Goal: Information Seeking & Learning: Learn about a topic

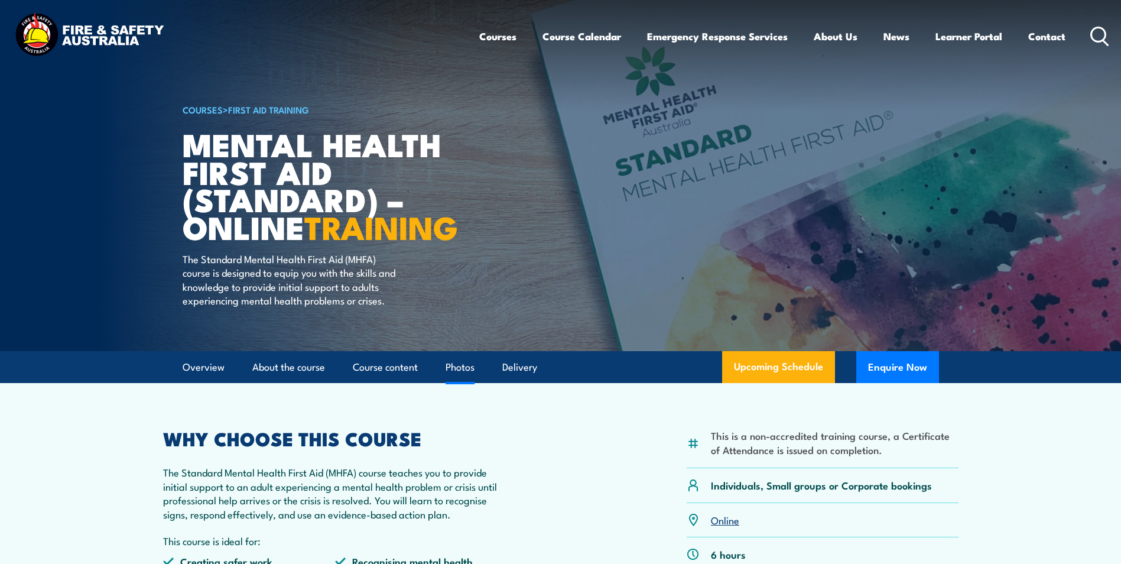
click at [463, 383] on link "Photos" at bounding box center [460, 367] width 29 height 31
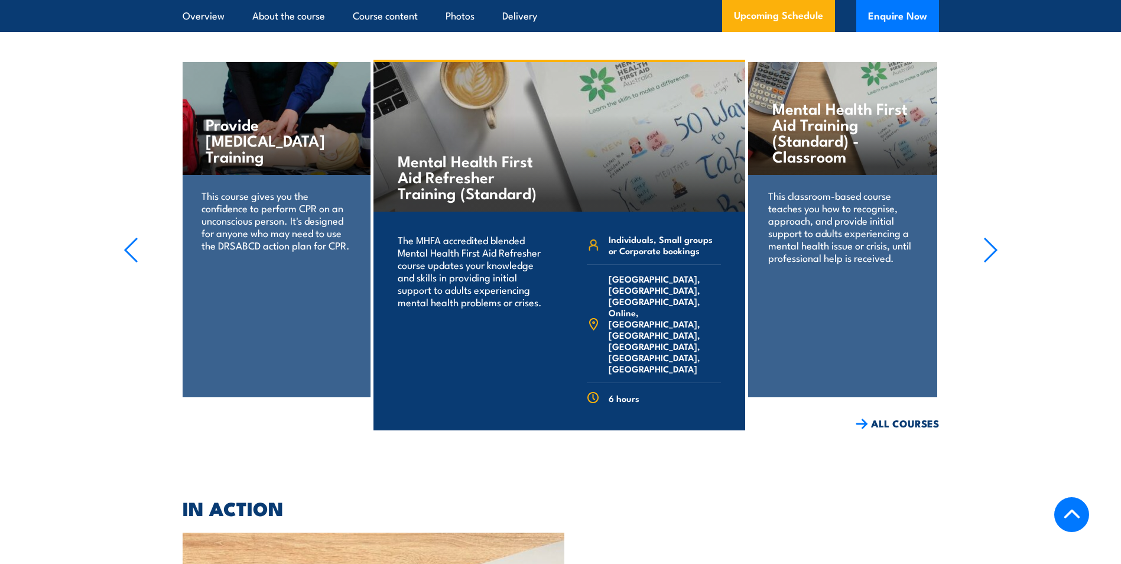
scroll to position [2670, 0]
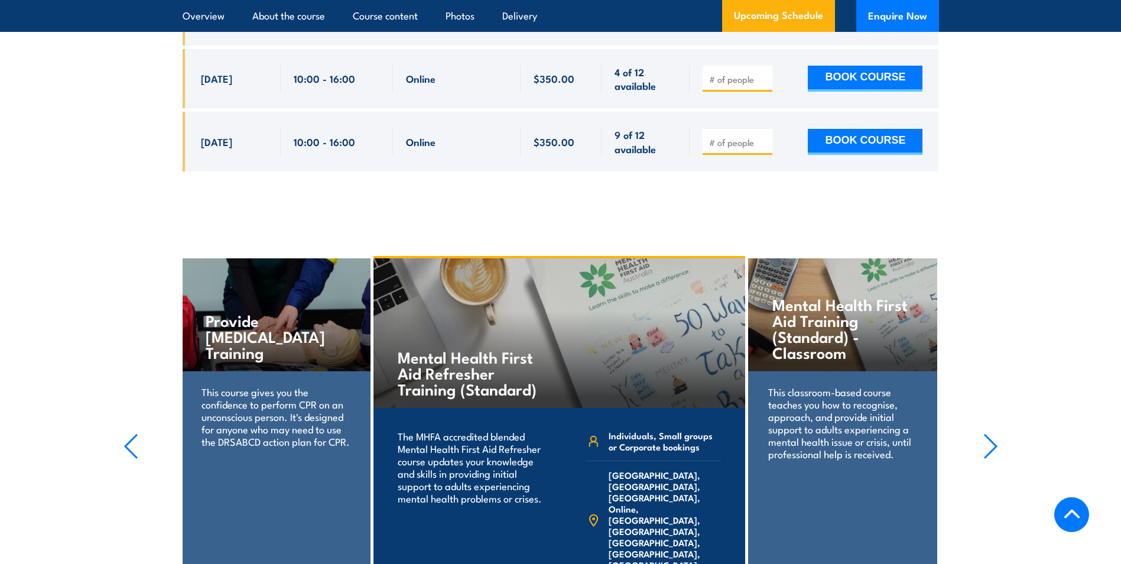
click at [450, 459] on p "The MHFA accredited blended Mental Health First Aid Refresher course updates yo…" at bounding box center [471, 467] width 146 height 74
click at [449, 430] on p "The MHFA accredited blended Mental Health First Aid Refresher course updates yo…" at bounding box center [471, 467] width 146 height 74
click at [998, 433] on icon "button" at bounding box center [991, 446] width 15 height 26
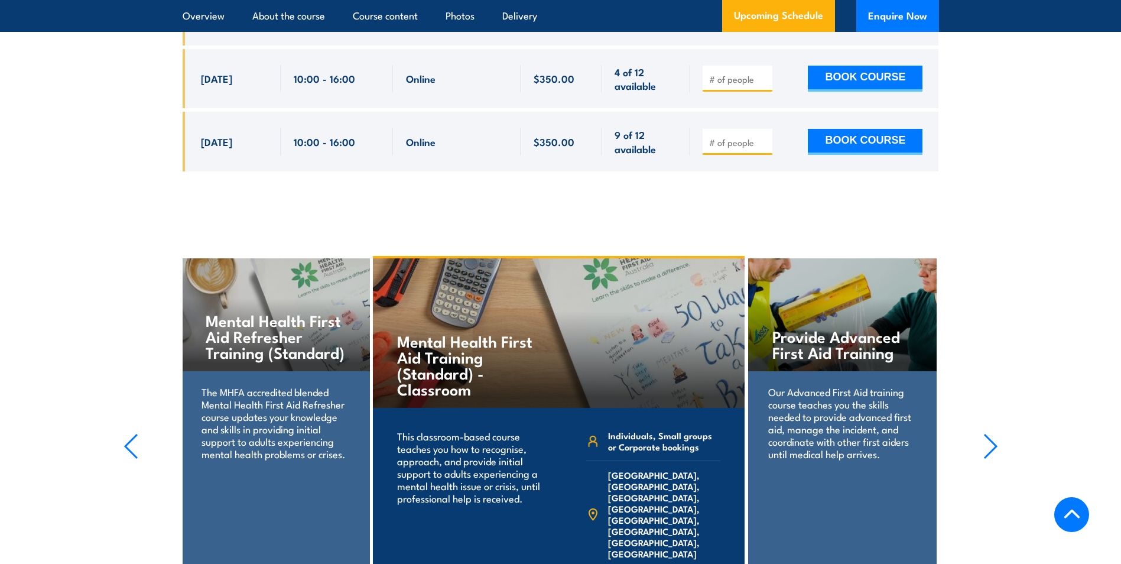
click at [288, 385] on p "The MHFA accredited blended Mental Health First Aid Refresher course updates yo…" at bounding box center [276, 422] width 148 height 74
drag, startPoint x: 288, startPoint y: 354, endPoint x: 267, endPoint y: 300, distance: 57.9
click at [267, 312] on h4 "Mental Health First Aid Refresher Training (Standard)" at bounding box center [276, 336] width 140 height 48
click at [134, 433] on icon "button" at bounding box center [131, 446] width 15 height 26
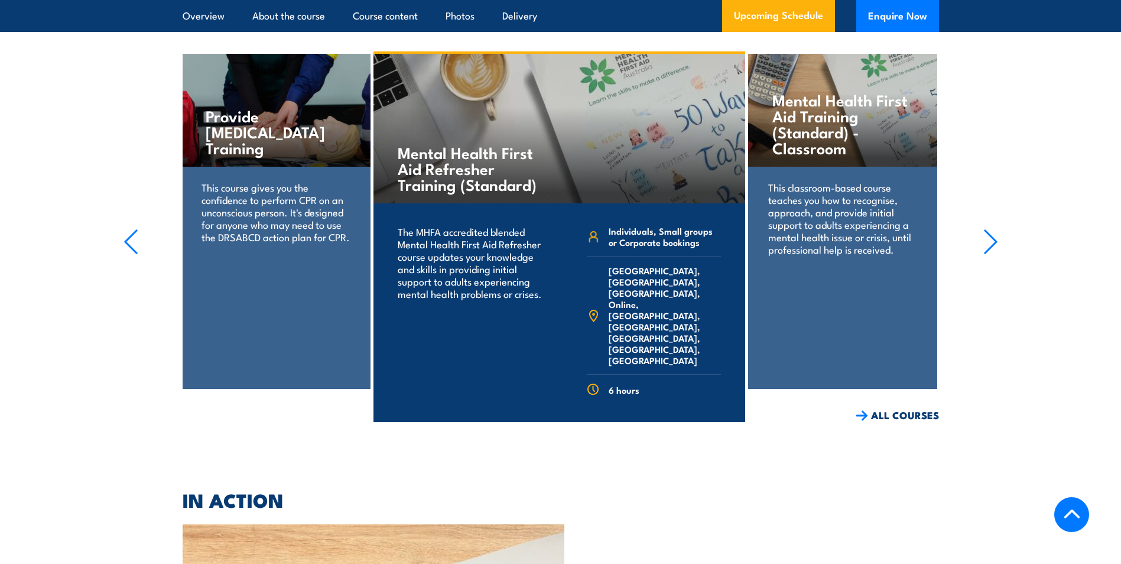
scroll to position [3335, 0]
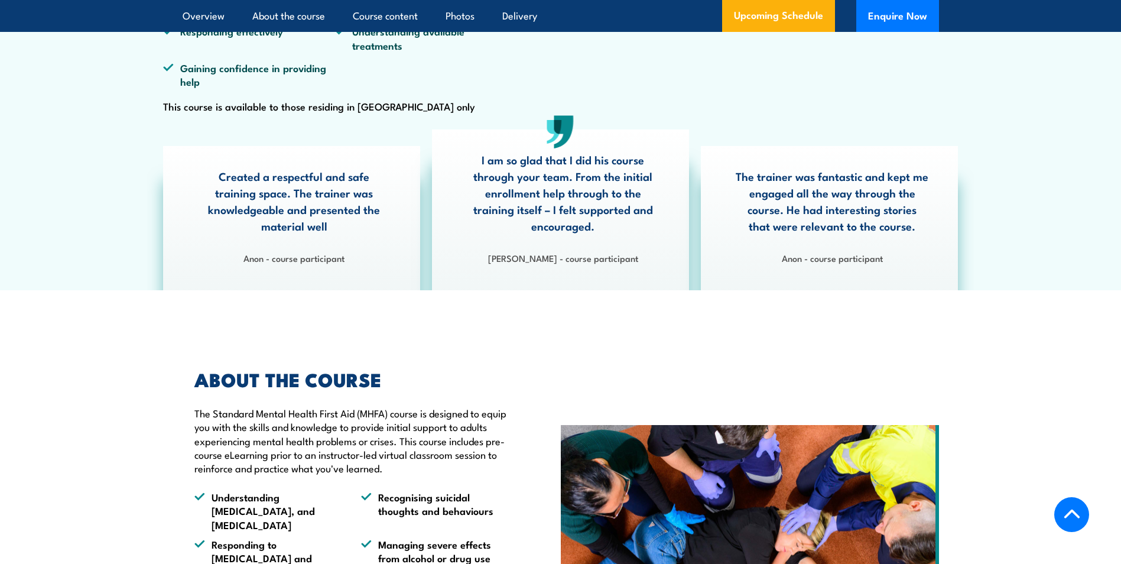
scroll to position [1, 0]
